Goal: Find contact information: Find contact information

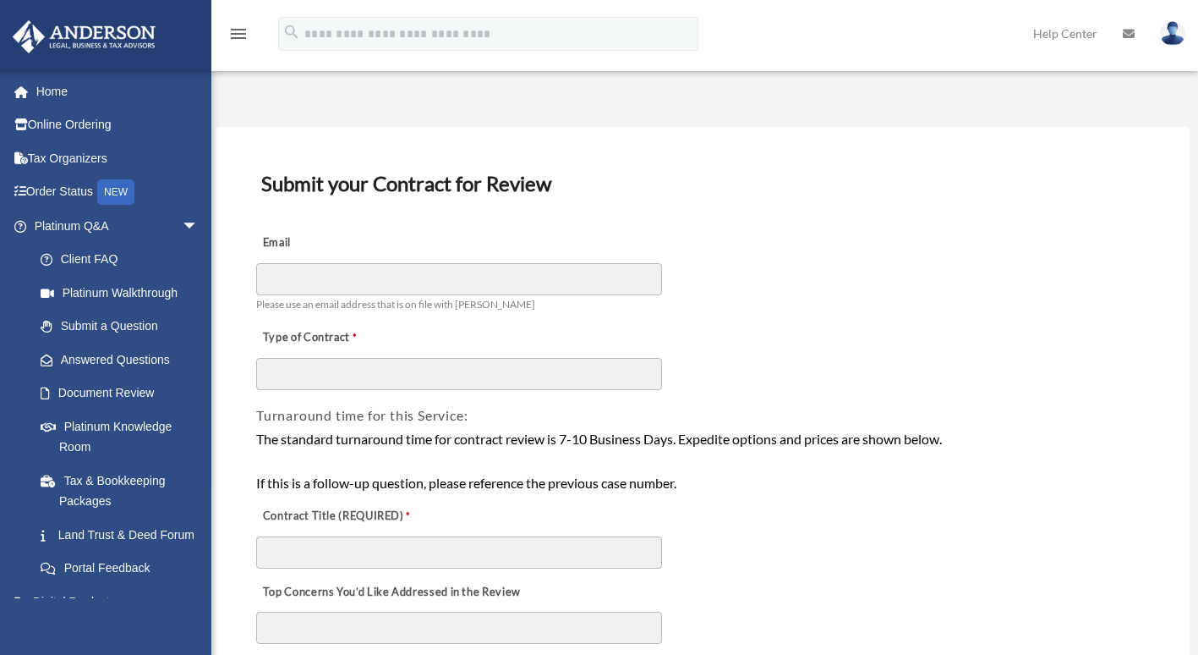
scroll to position [21, 0]
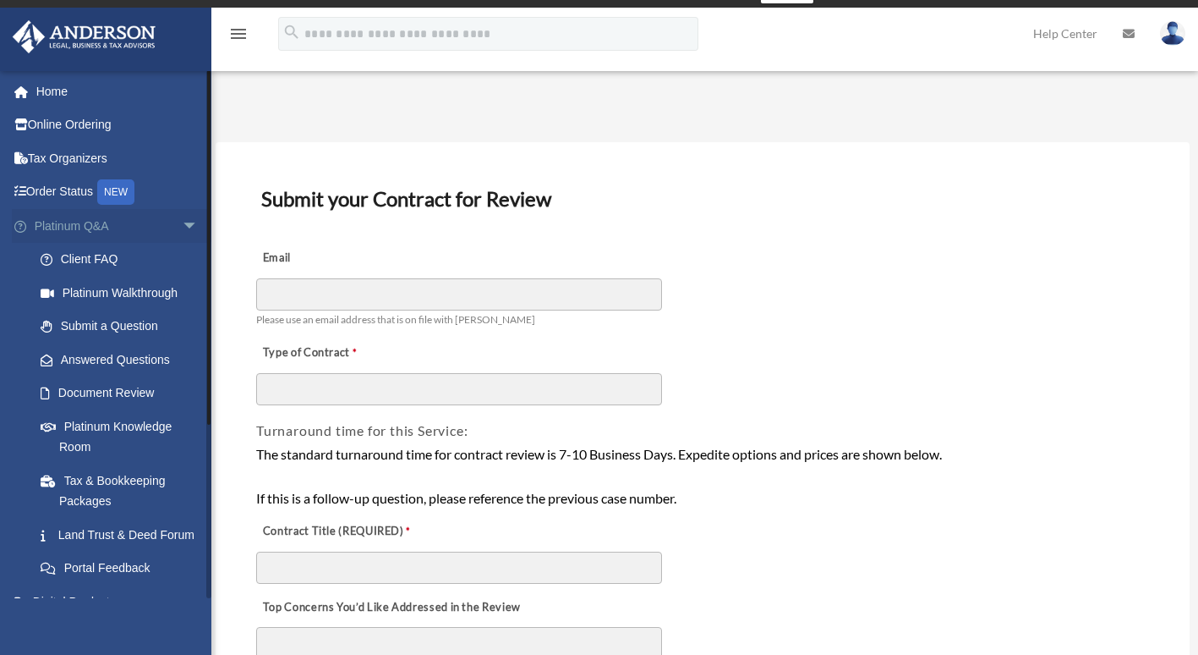
click at [182, 241] on span "arrow_drop_down" at bounding box center [199, 226] width 34 height 35
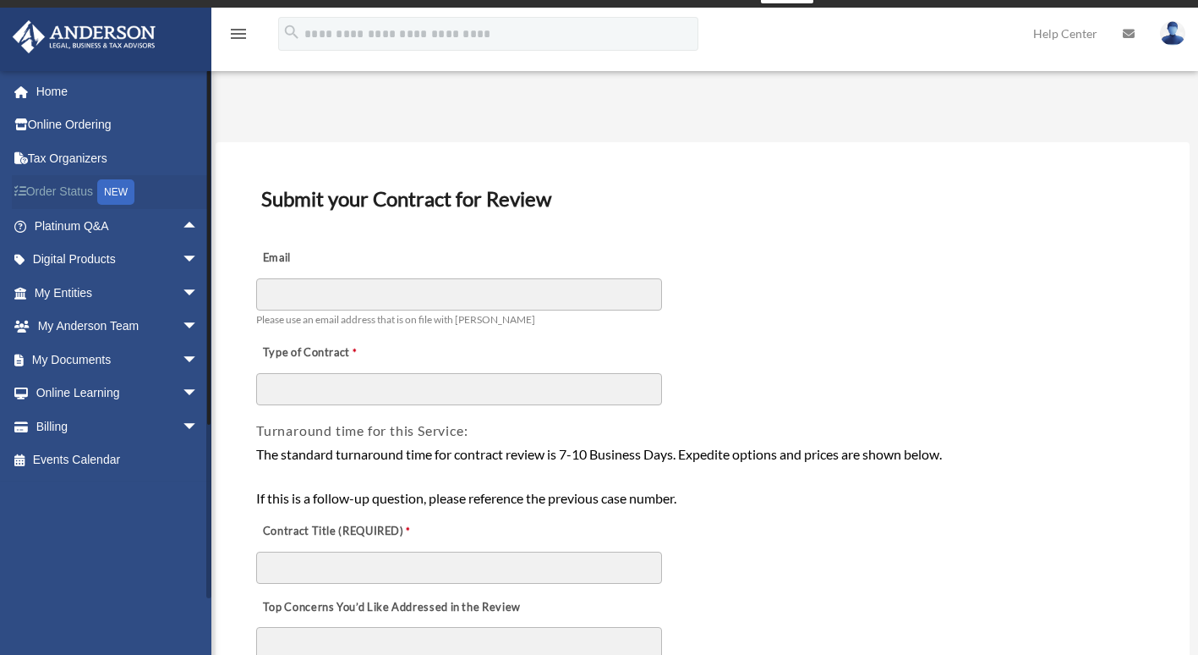
click at [69, 187] on link "Order Status NEW" at bounding box center [118, 192] width 212 height 35
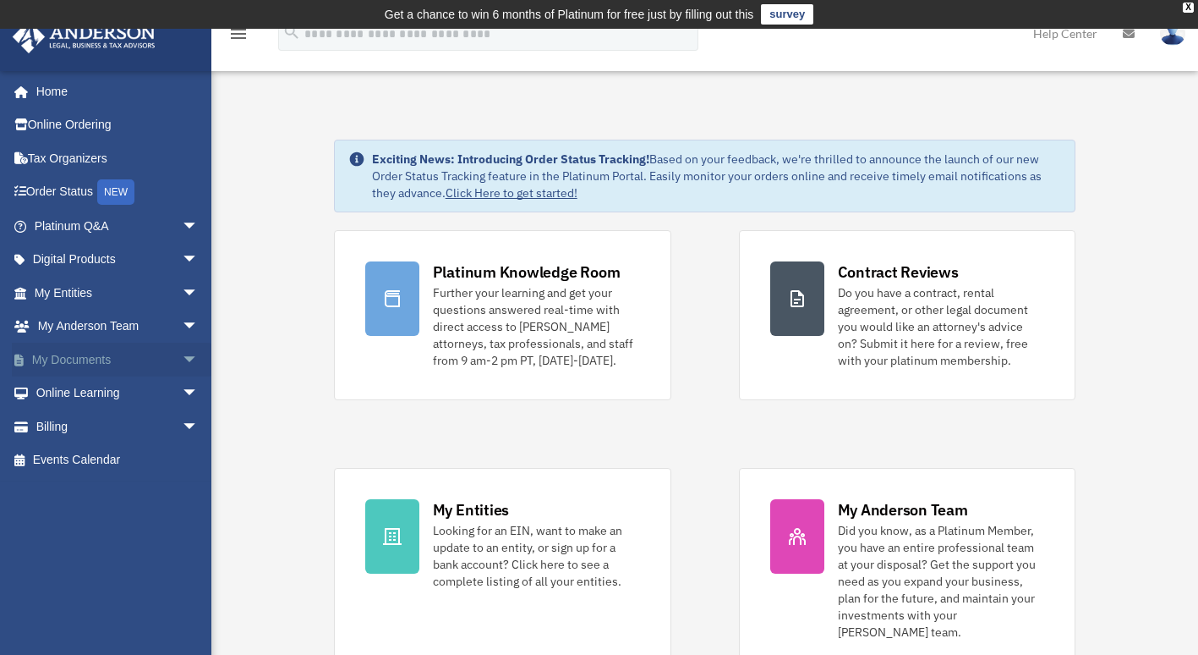
click at [105, 368] on link "My Documents arrow_drop_down" at bounding box center [118, 360] width 212 height 34
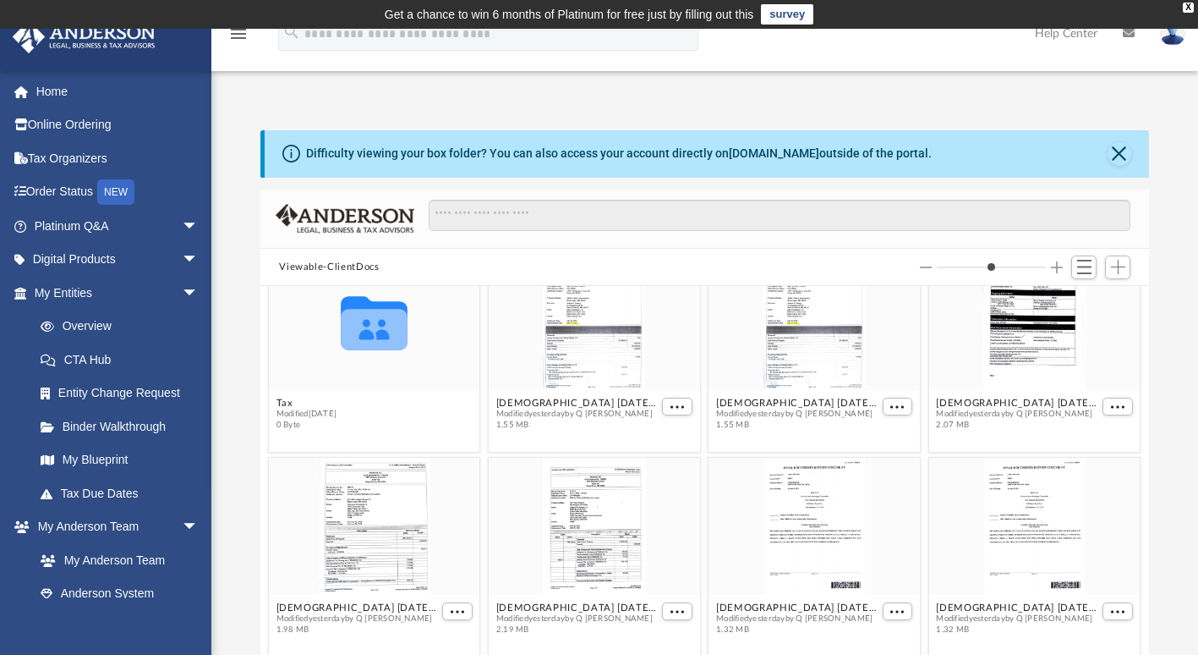
scroll to position [239, 0]
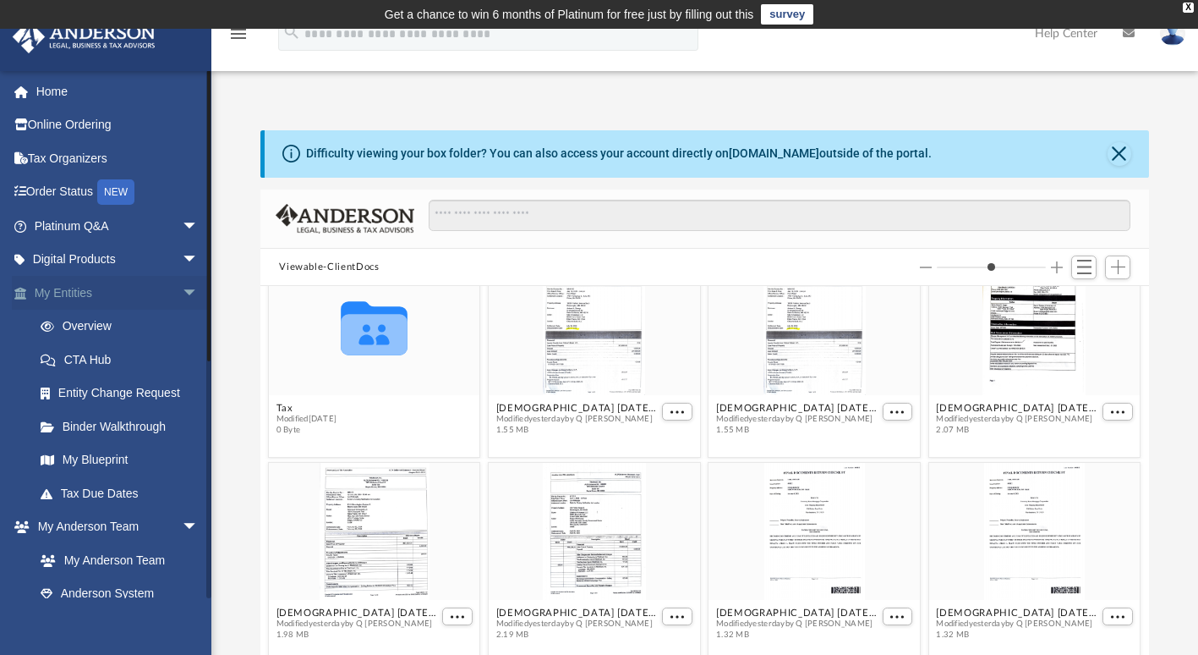
click at [182, 290] on span "arrow_drop_down" at bounding box center [199, 293] width 34 height 35
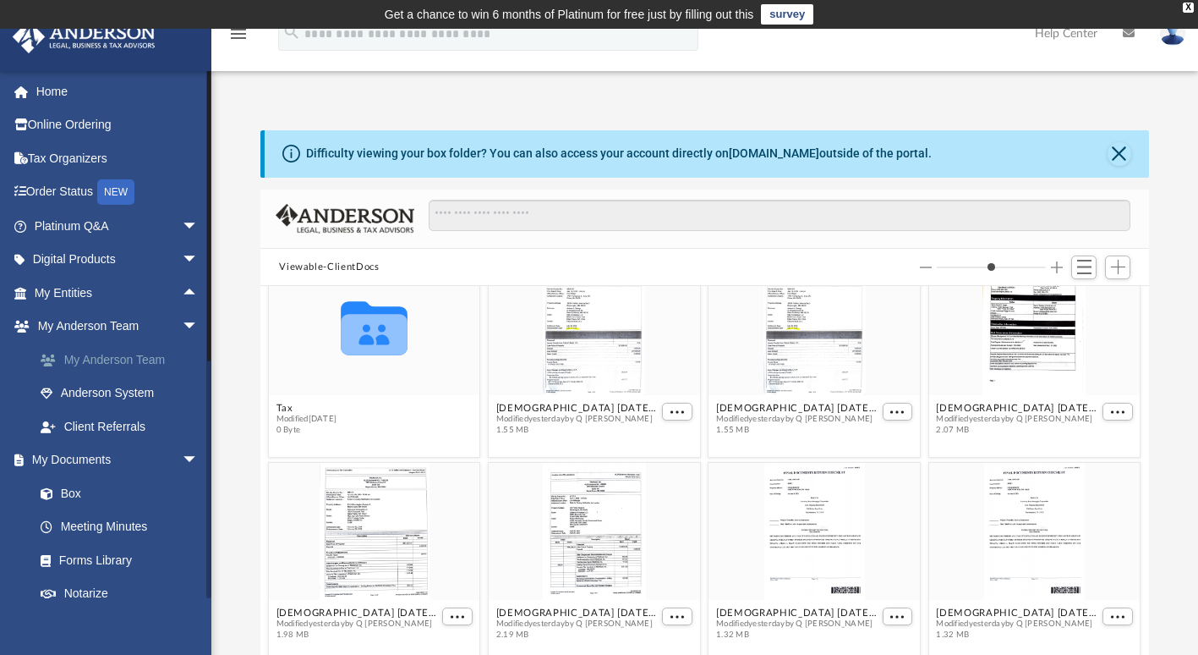
click at [135, 365] on link "My Anderson Team" at bounding box center [124, 360] width 200 height 34
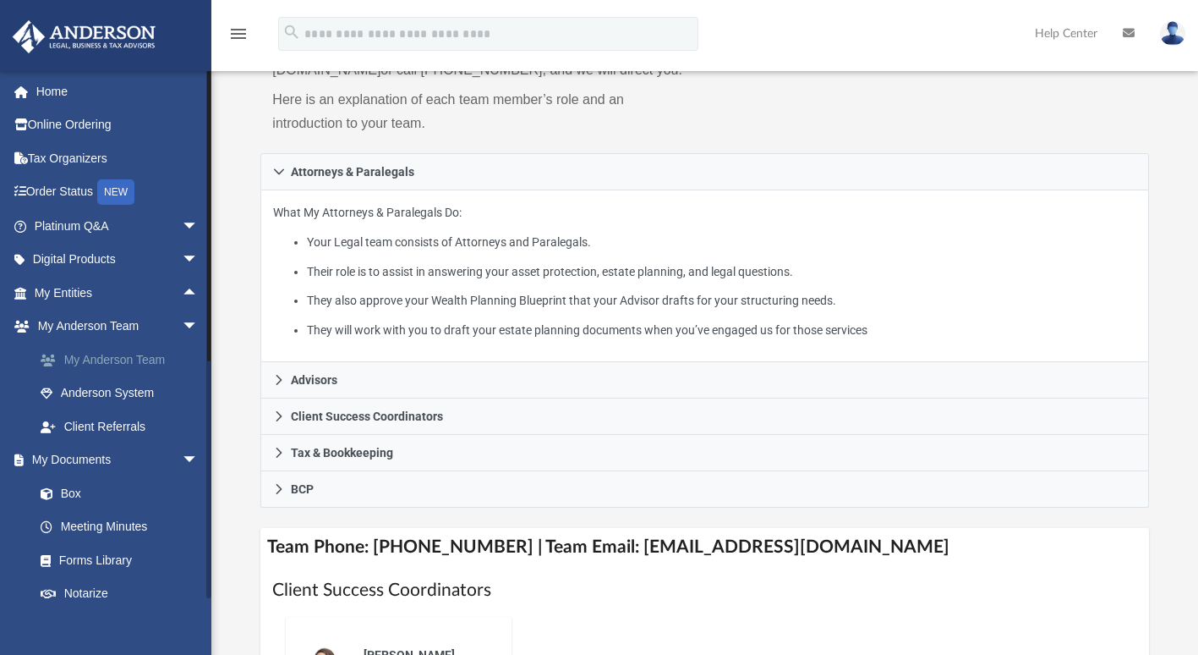
scroll to position [234, 0]
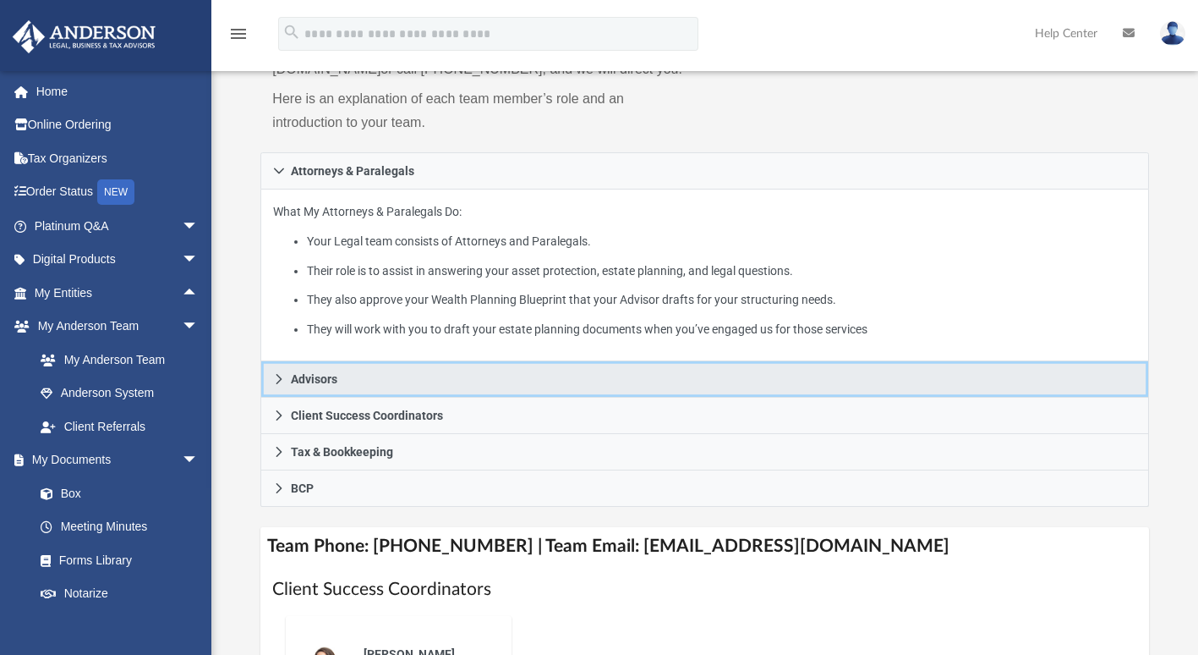
click at [310, 385] on span "Advisors" at bounding box center [314, 379] width 47 height 12
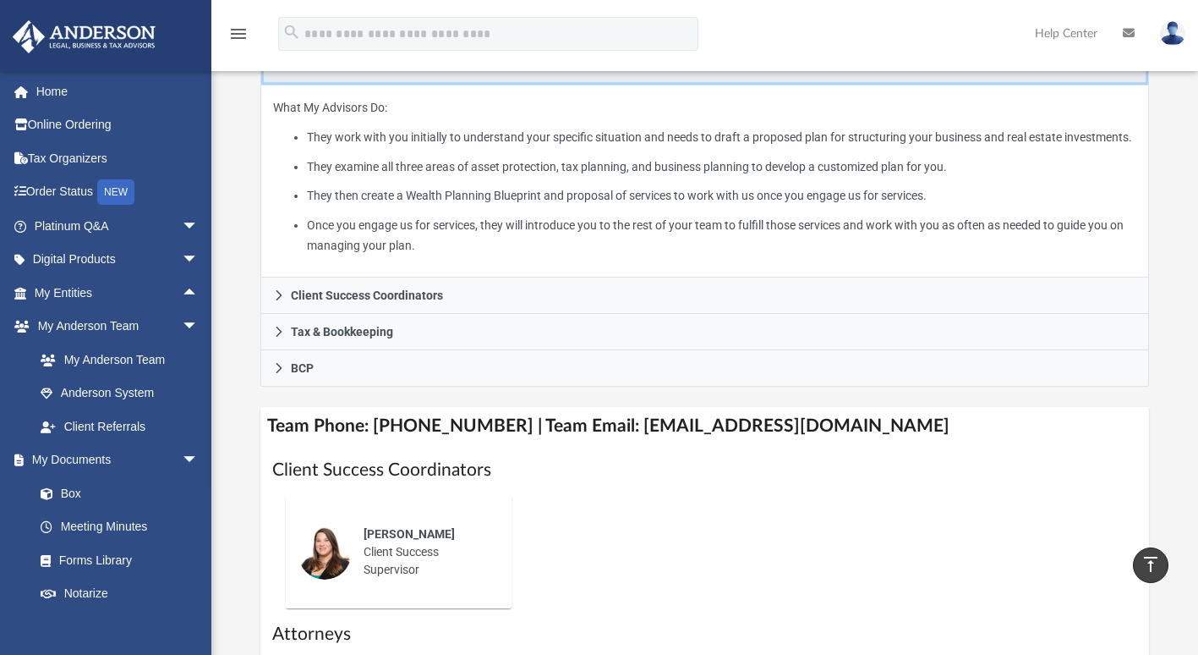
scroll to position [374, 0]
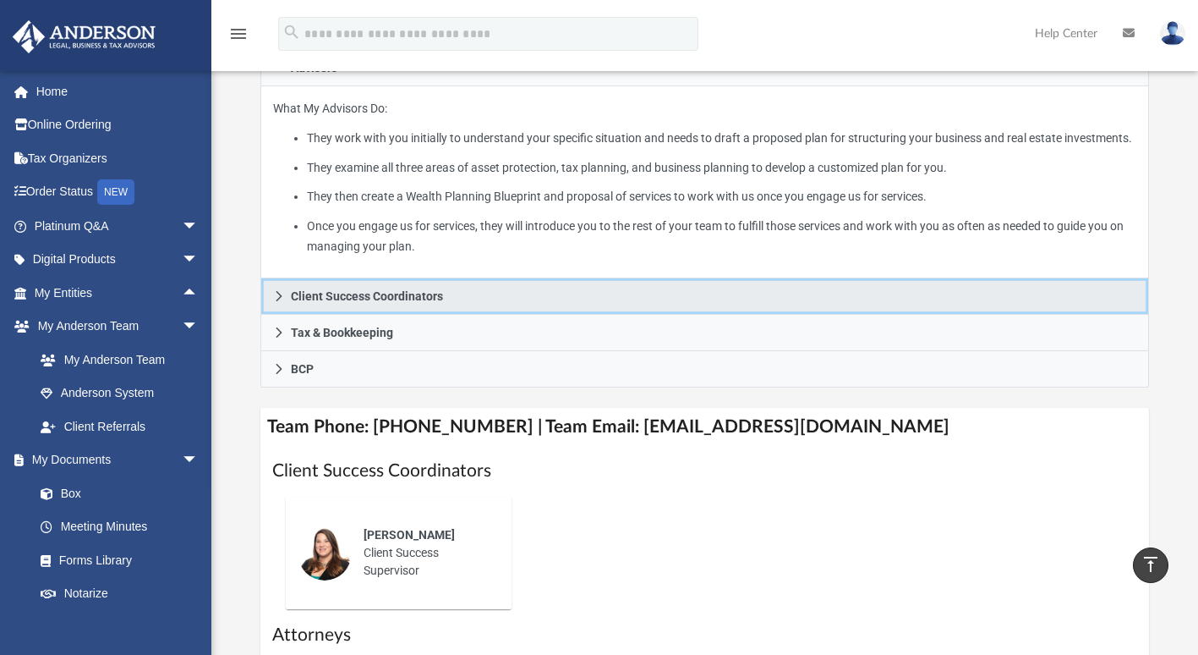
click at [322, 302] on span "Client Success Coordinators" at bounding box center [367, 296] width 152 height 12
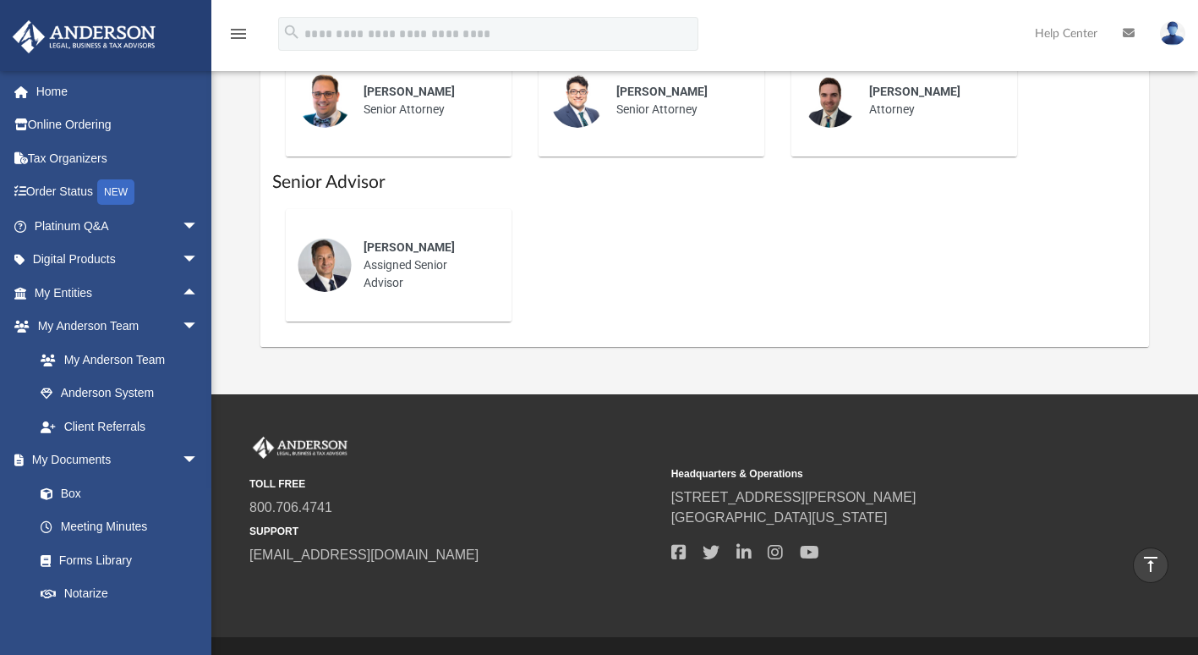
scroll to position [903, 0]
click at [90, 601] on div "universalhealthservicesllc@gmail.com Sign Out universalhealthservicesllc@gmail.…" at bounding box center [105, 397] width 211 height 655
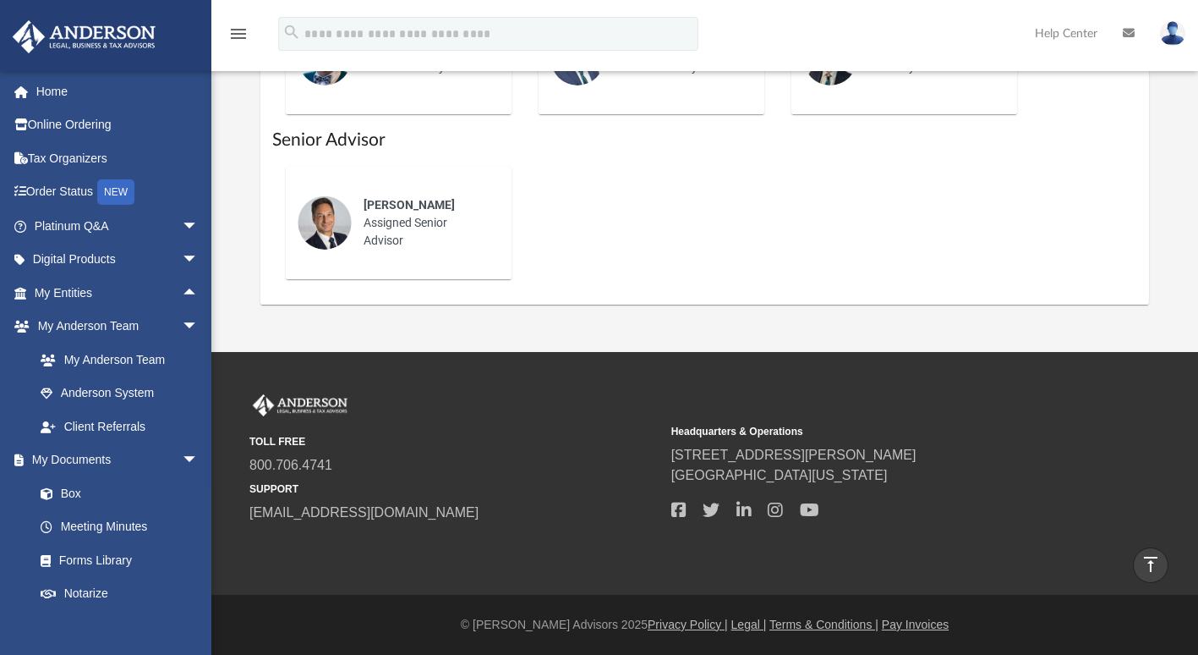
scroll to position [966, 0]
click at [94, 485] on link "Box" at bounding box center [124, 493] width 200 height 34
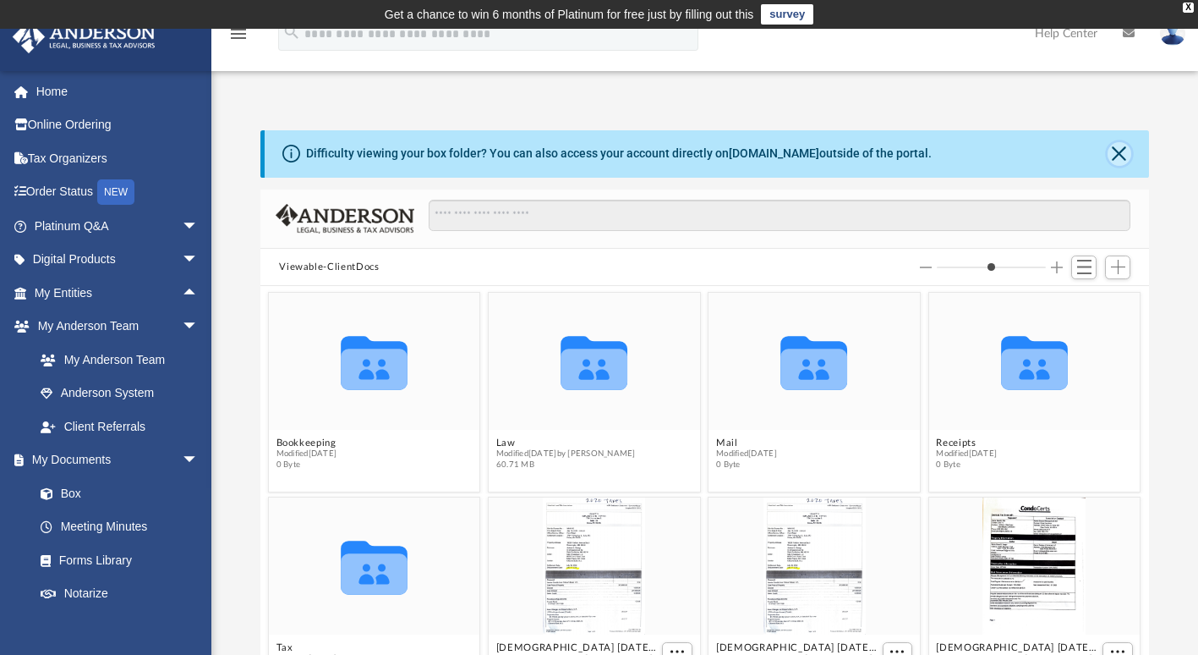
click at [1116, 148] on button "Close" at bounding box center [1120, 154] width 24 height 24
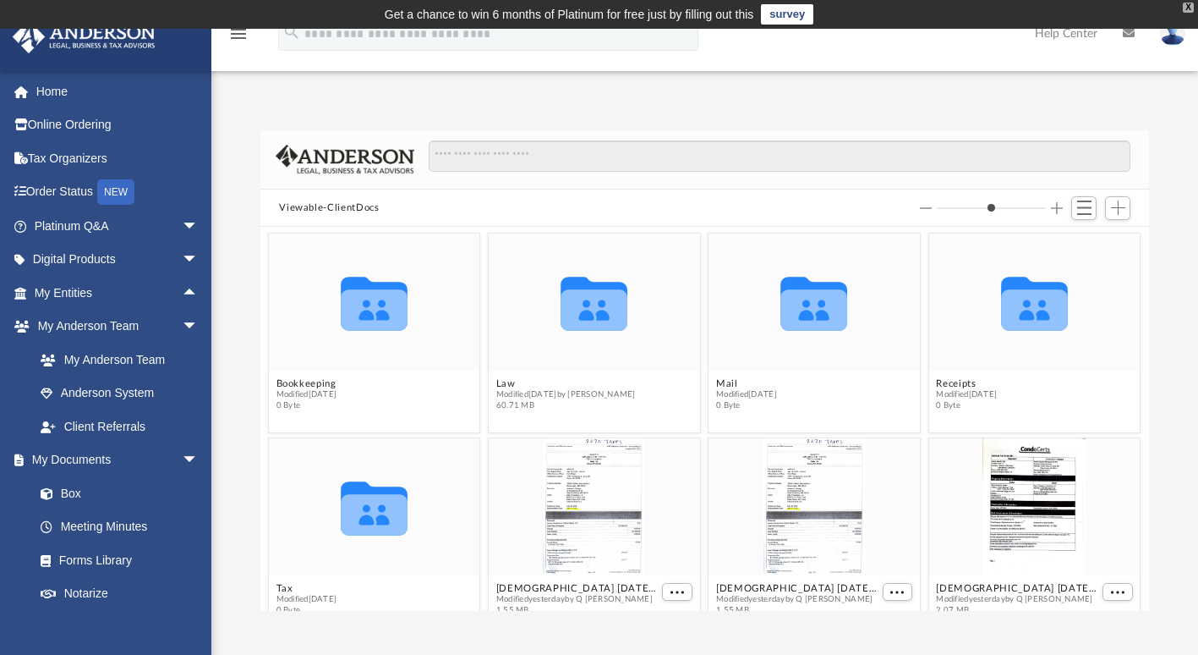
click at [1185, 8] on div "X" at bounding box center [1188, 8] width 11 height 10
